Goal: Information Seeking & Learning: Find specific page/section

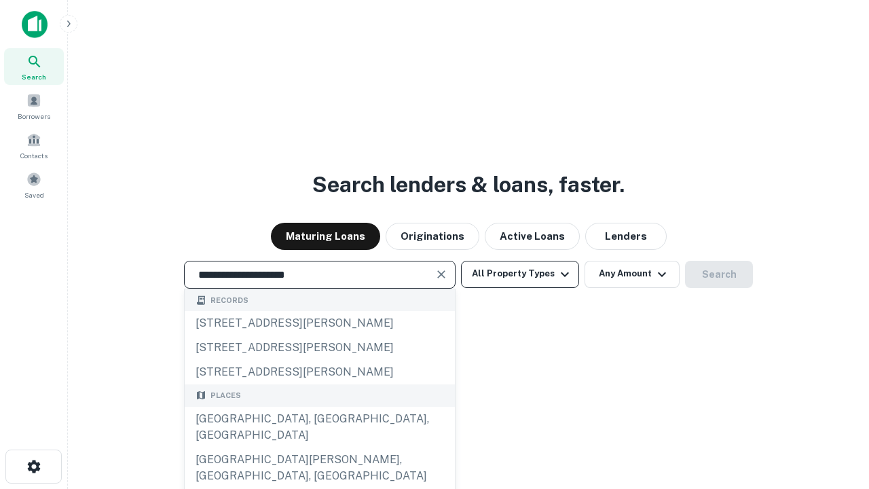
click at [319, 447] on div "[GEOGRAPHIC_DATA], [GEOGRAPHIC_DATA], [GEOGRAPHIC_DATA]" at bounding box center [320, 427] width 270 height 41
click at [520, 274] on button "All Property Types" at bounding box center [520, 274] width 118 height 27
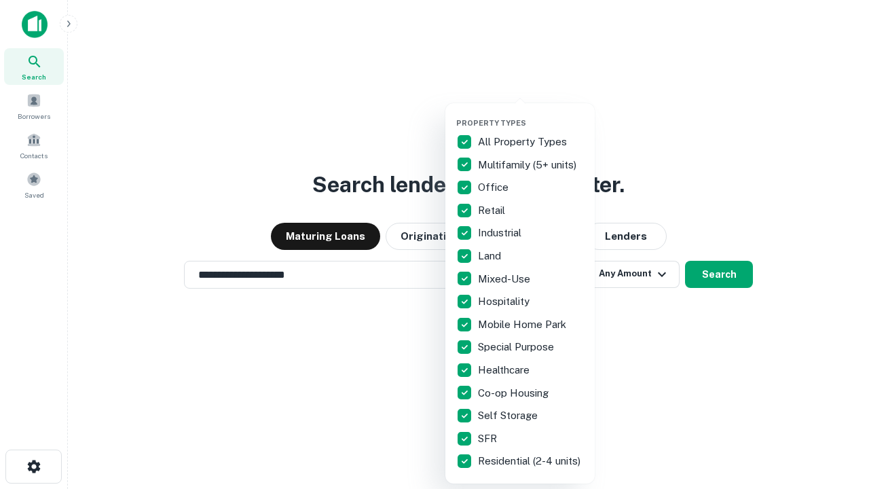
type input "**********"
click at [531, 114] on button "button" at bounding box center [530, 114] width 149 height 1
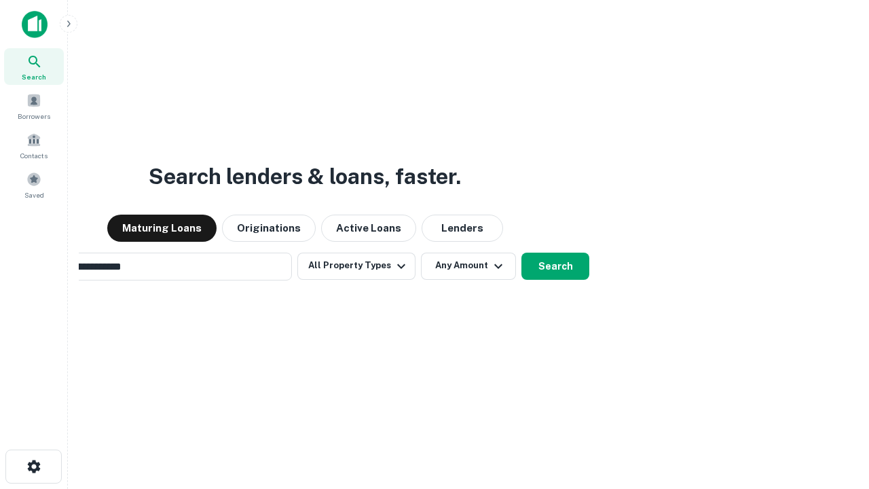
scroll to position [21, 0]
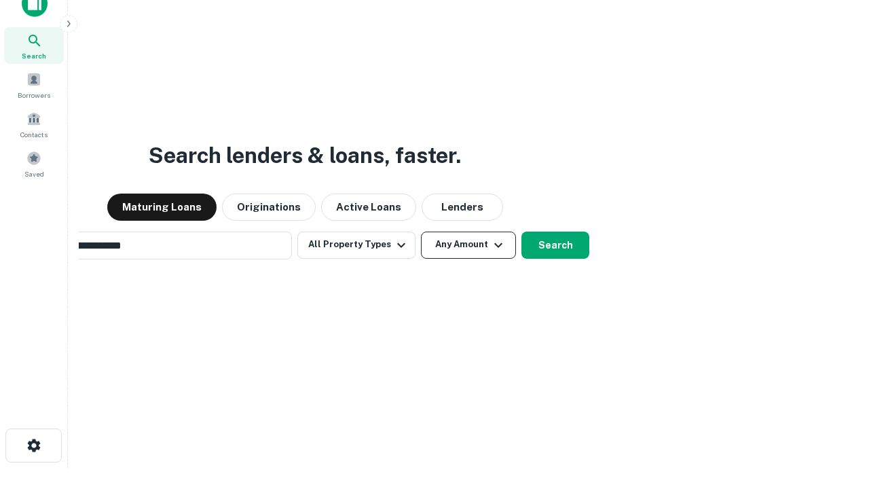
click at [421, 231] on button "Any Amount" at bounding box center [468, 244] width 95 height 27
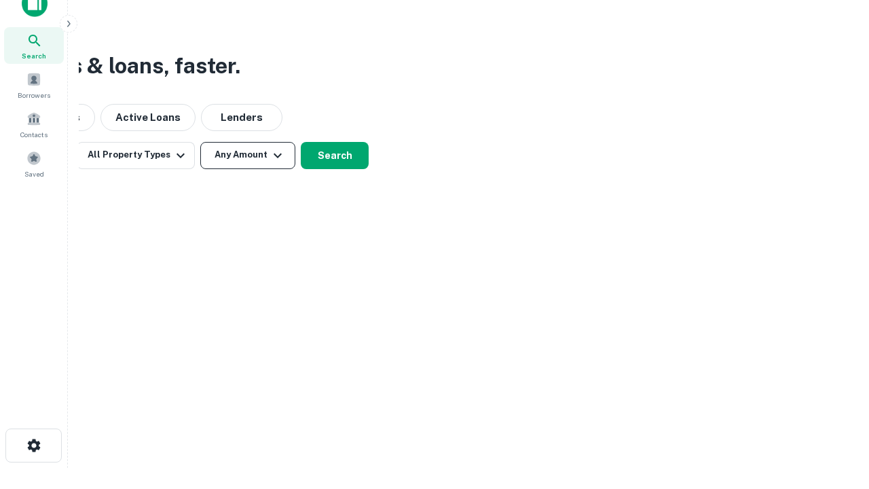
scroll to position [22, 0]
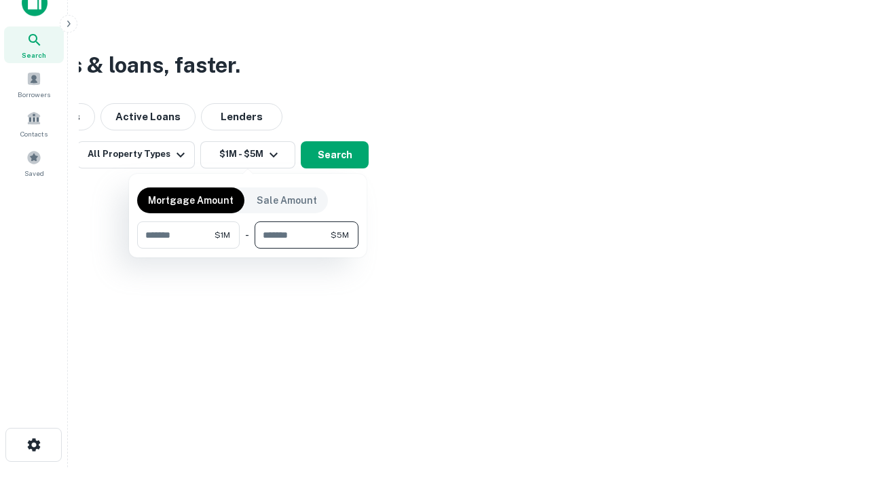
type input "*******"
click at [248, 248] on button "button" at bounding box center [247, 248] width 221 height 1
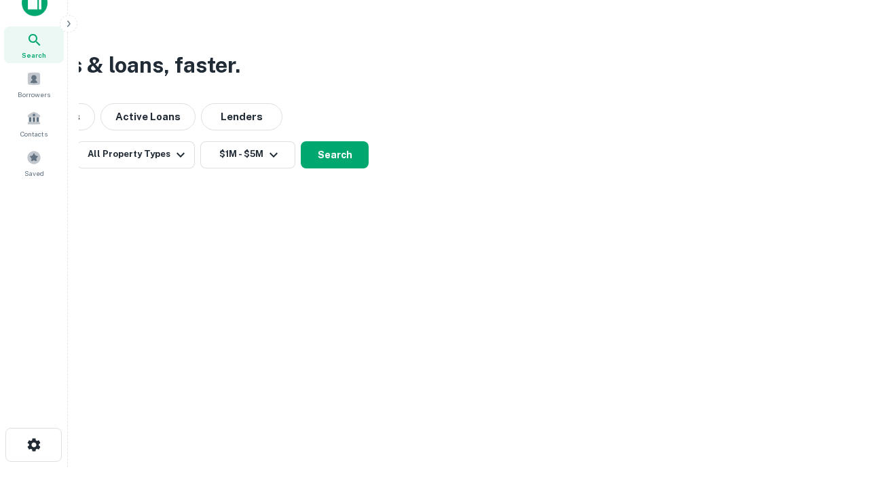
scroll to position [21, 0]
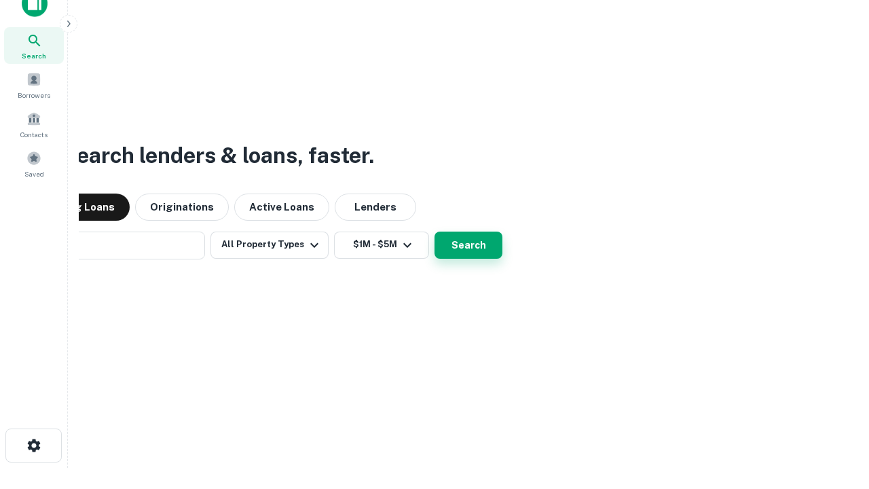
click at [434, 231] on button "Search" at bounding box center [468, 244] width 68 height 27
